Goal: Information Seeking & Learning: Learn about a topic

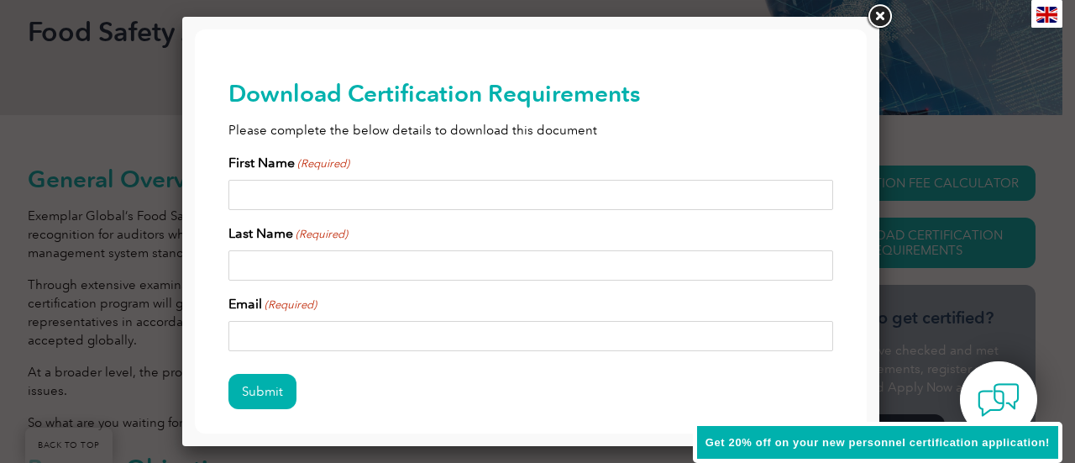
click at [891, 22] on link at bounding box center [880, 17] width 30 height 30
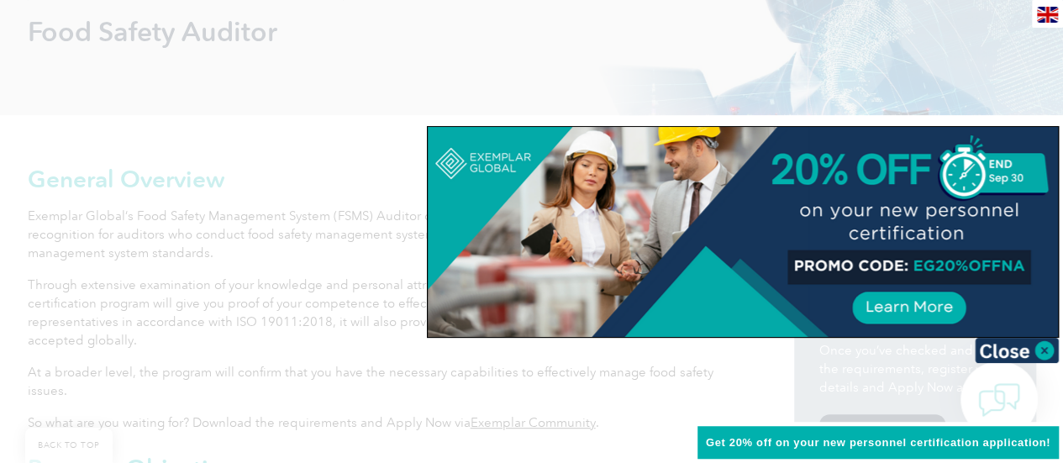
click at [1044, 364] on div at bounding box center [531, 231] width 1063 height 463
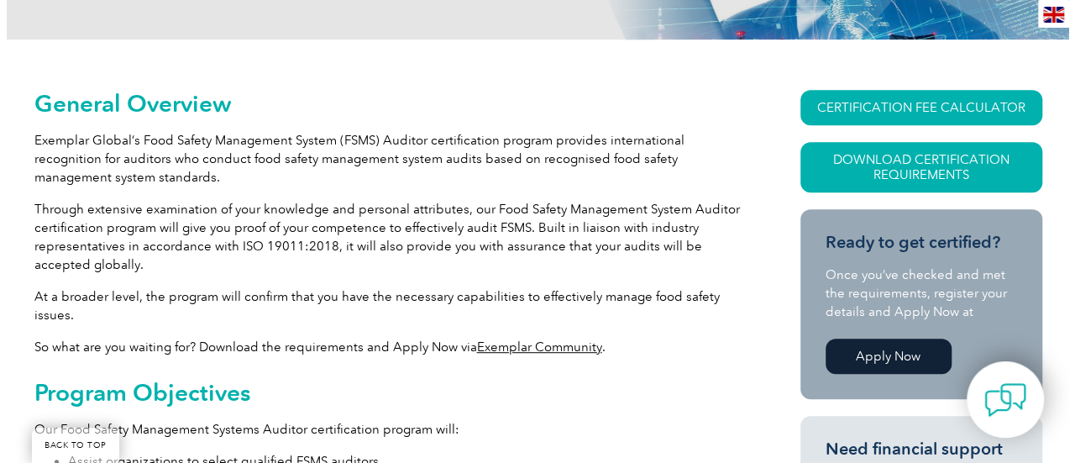
scroll to position [334, 0]
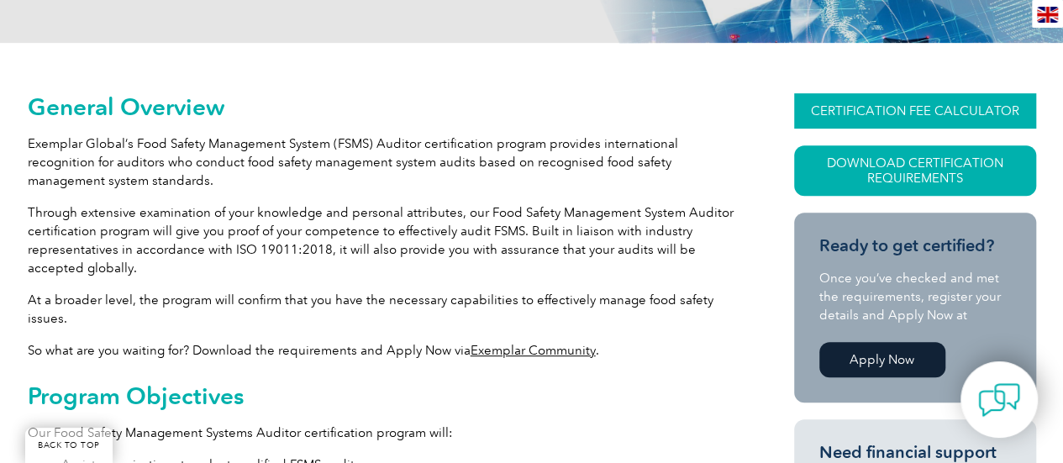
click at [1005, 121] on link "CERTIFICATION FEE CALCULATOR" at bounding box center [915, 110] width 242 height 35
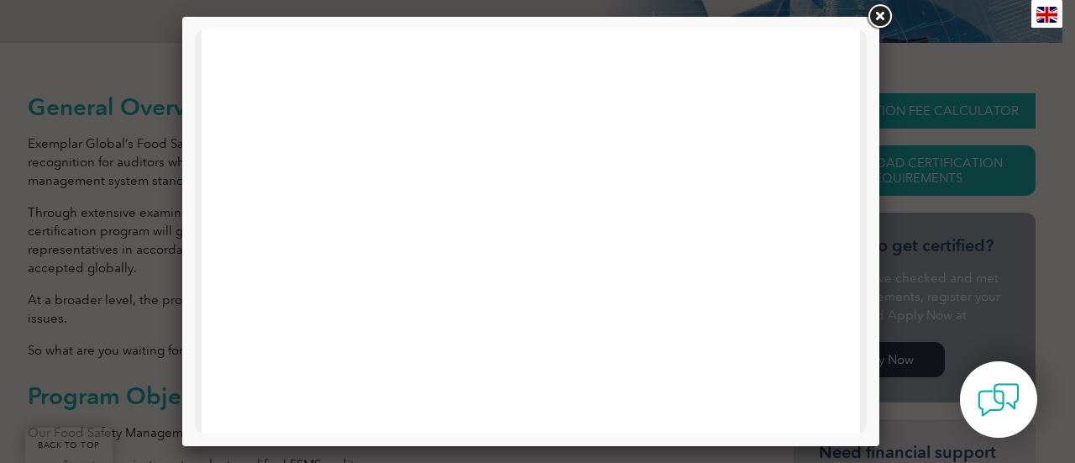
scroll to position [901, 0]
click at [875, 10] on link at bounding box center [880, 17] width 30 height 30
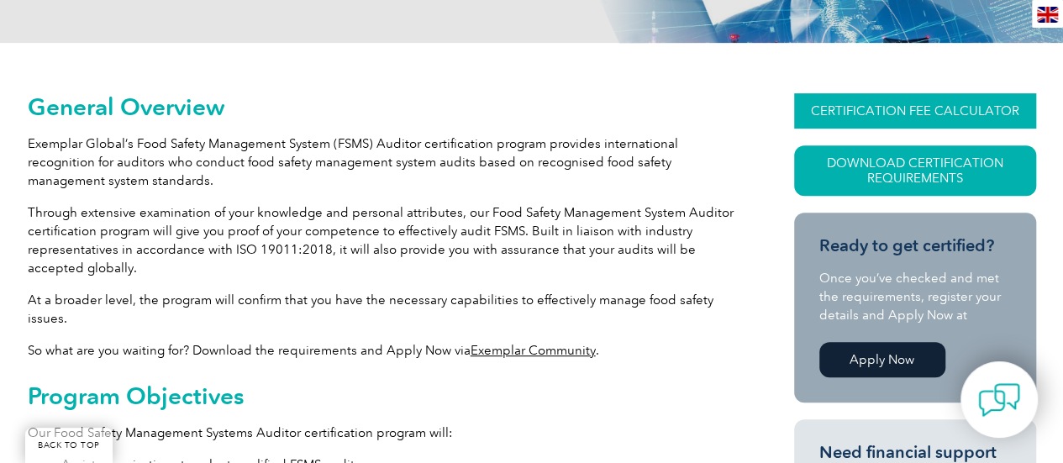
click at [936, 116] on link "CERTIFICATION FEE CALCULATOR" at bounding box center [915, 110] width 242 height 35
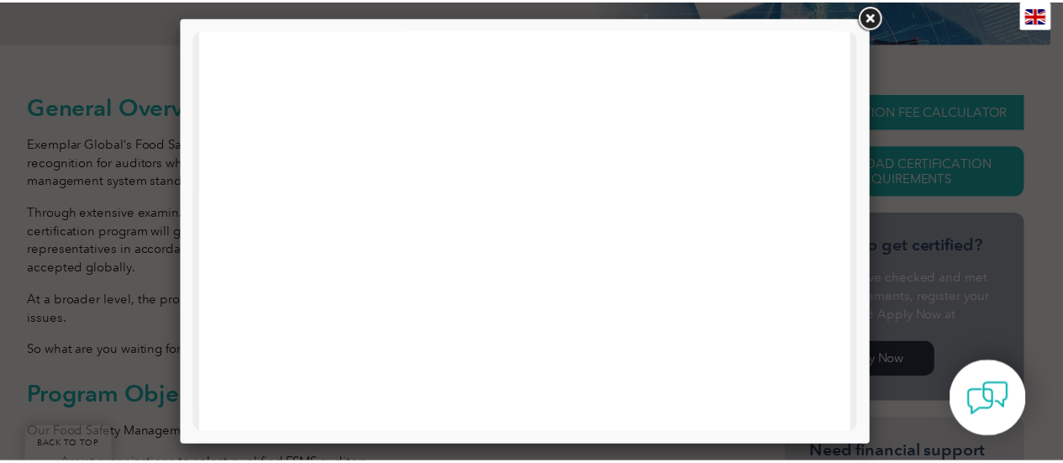
scroll to position [695, 0]
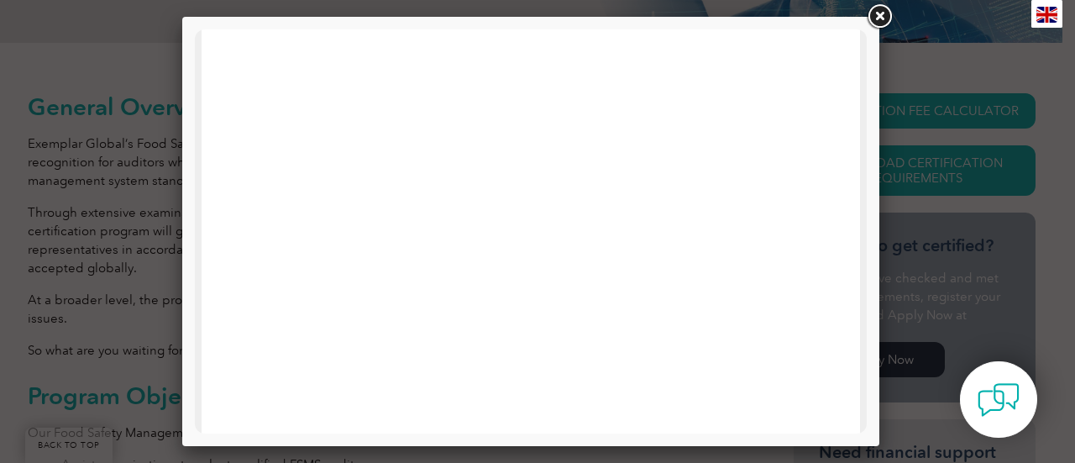
click at [884, 20] on link at bounding box center [880, 17] width 30 height 30
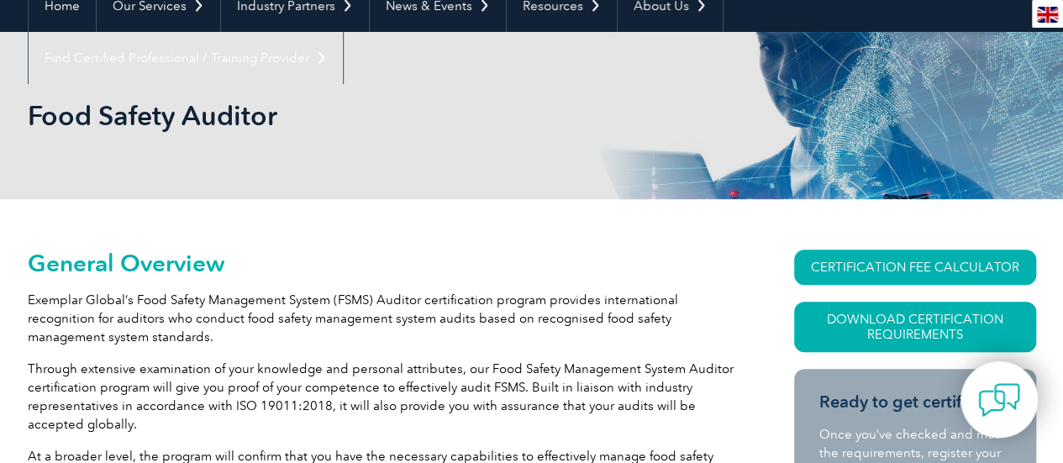
scroll to position [0, 0]
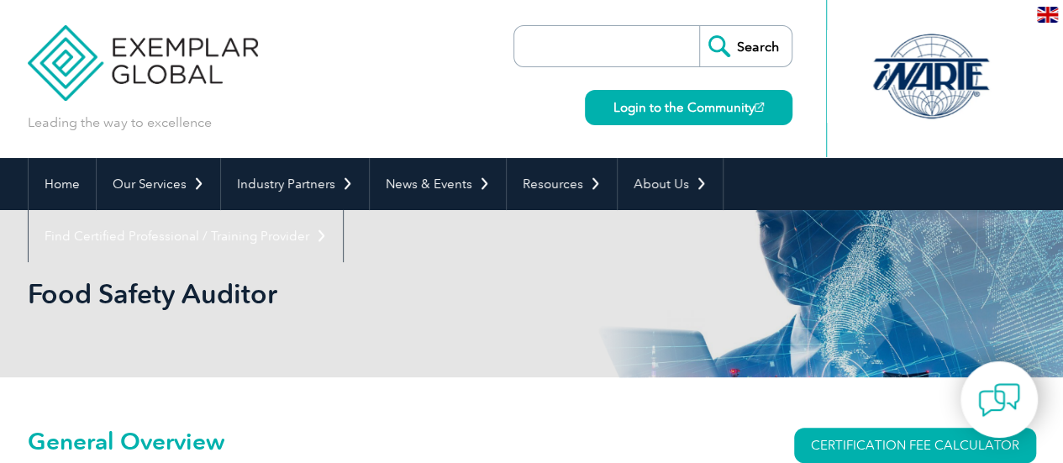
click at [624, 45] on div "Search Login to the Community" at bounding box center [652, 79] width 279 height 158
click at [624, 45] on input "search" at bounding box center [611, 46] width 176 height 40
type input "l"
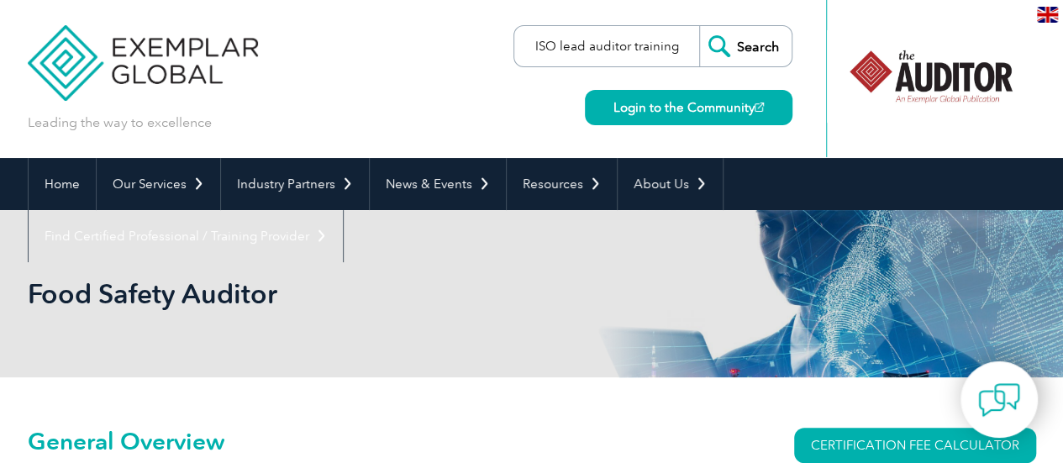
type input "ISO lead auditor training"
click at [699, 26] on input "Search" at bounding box center [745, 46] width 92 height 40
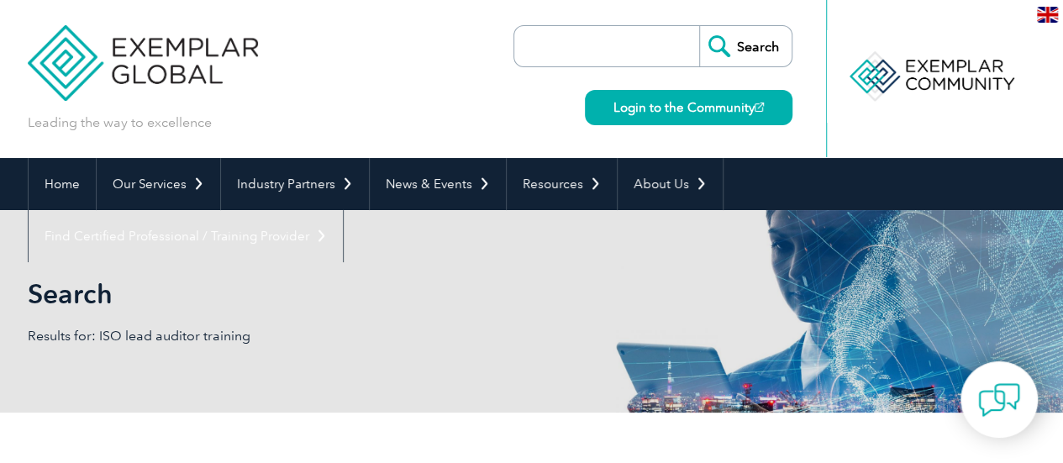
click at [629, 58] on input "search" at bounding box center [611, 46] width 176 height 40
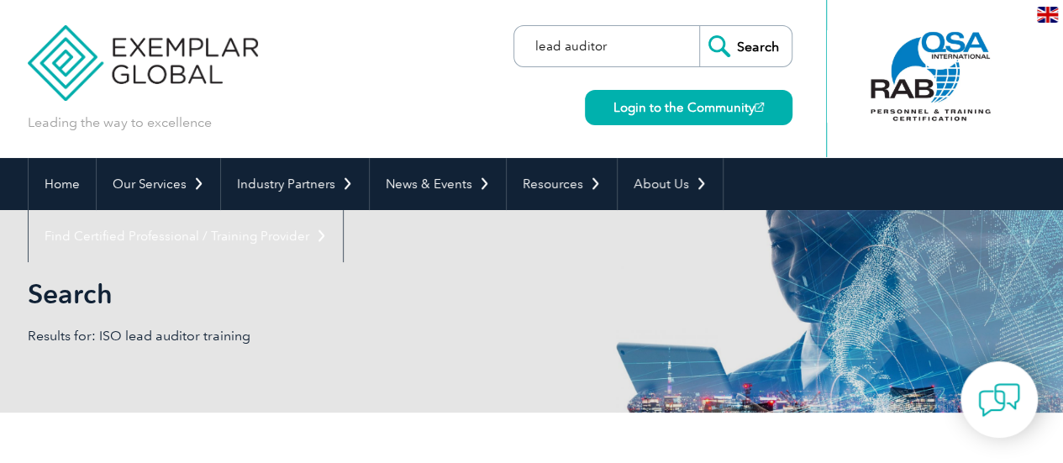
type input "lead auditor"
click at [699, 26] on input "Search" at bounding box center [745, 46] width 92 height 40
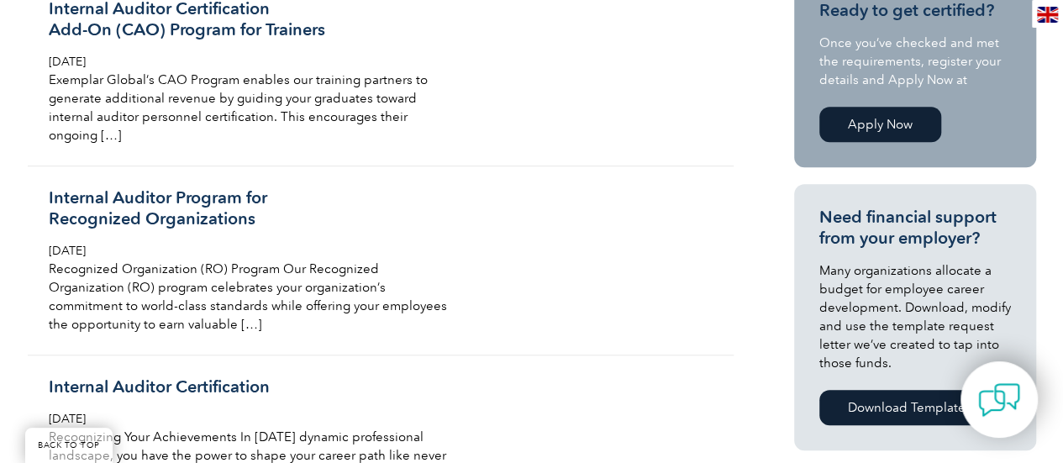
scroll to position [489, 0]
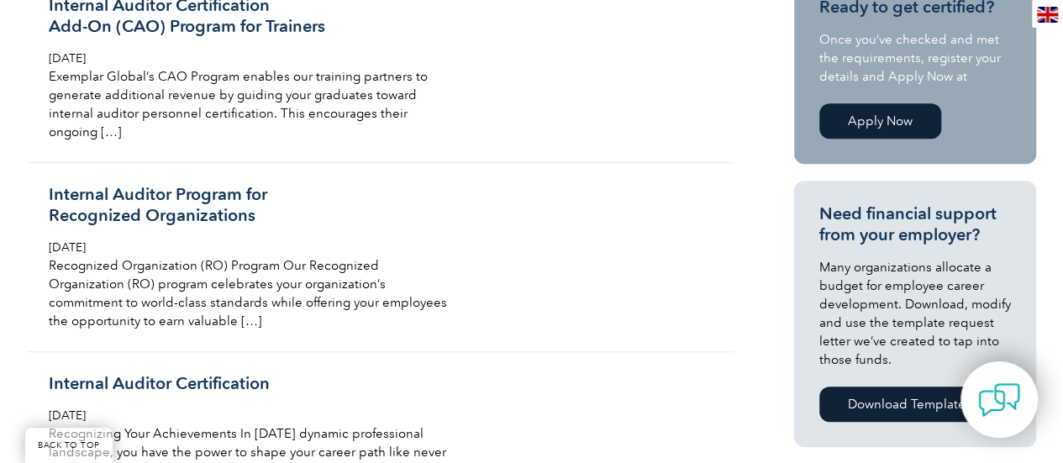
click at [917, 118] on link "Apply Now" at bounding box center [880, 120] width 122 height 35
